Goal: Check status: Check status

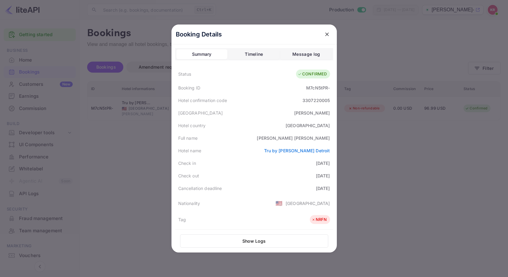
scroll to position [61, 0]
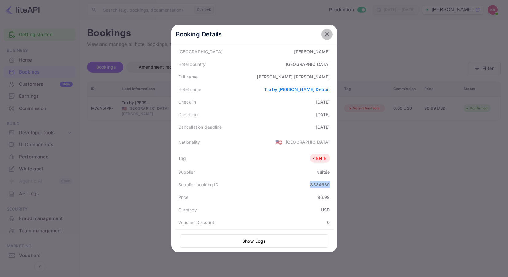
click at [325, 34] on icon "close" at bounding box center [327, 34] width 4 height 4
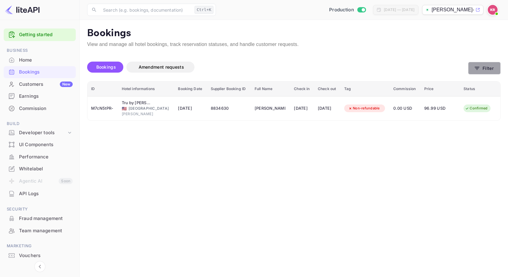
click at [482, 68] on button "Filter" at bounding box center [484, 68] width 32 height 13
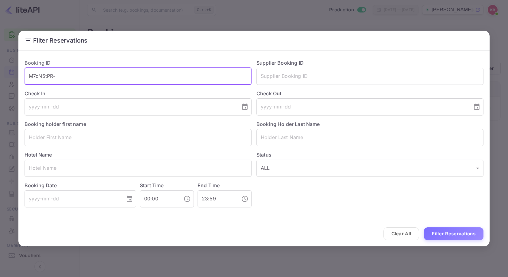
drag, startPoint x: 36, startPoint y: 76, endPoint x: 4, endPoint y: 72, distance: 32.4
click at [4, 72] on div "Filter Reservations Booking ID M7cN5tPR- ​ Supplier Booking ID ​ Check In ​ Che…" at bounding box center [254, 138] width 508 height 277
paste input "72GQo2NTS"
type input "72GQo2NTS"
click at [446, 233] on button "Filter Reservations" at bounding box center [453, 233] width 59 height 13
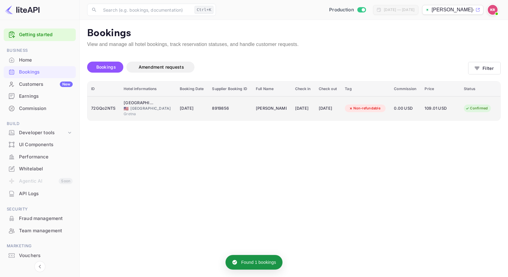
click at [208, 107] on td "8919856" at bounding box center [230, 108] width 44 height 24
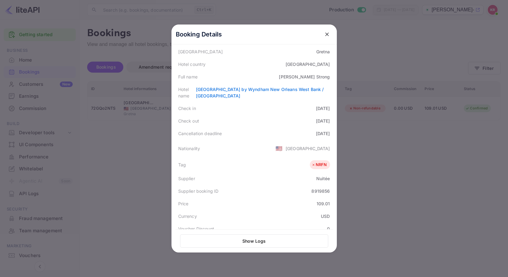
click at [311, 188] on div "8919856" at bounding box center [320, 191] width 18 height 6
copy div "8919856"
